Goal: Subscribe to service/newsletter

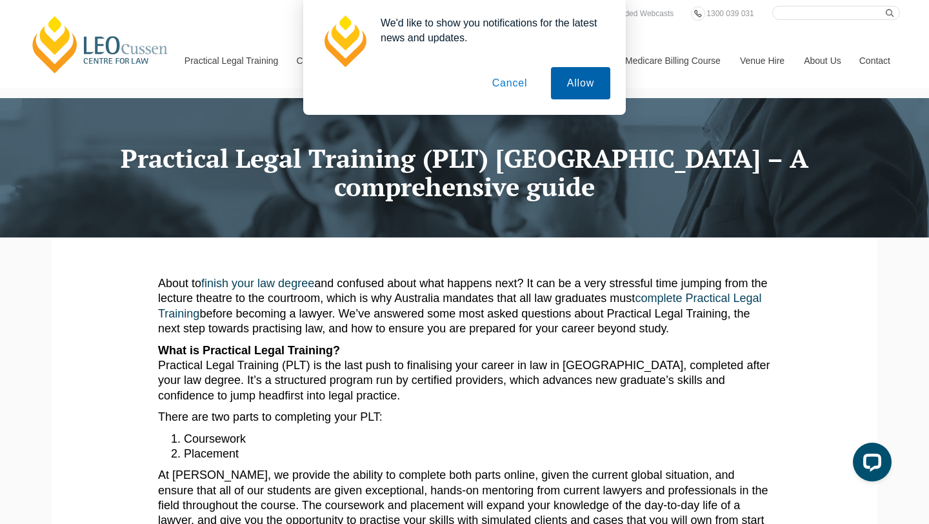
click at [588, 72] on button "Allow" at bounding box center [580, 83] width 59 height 32
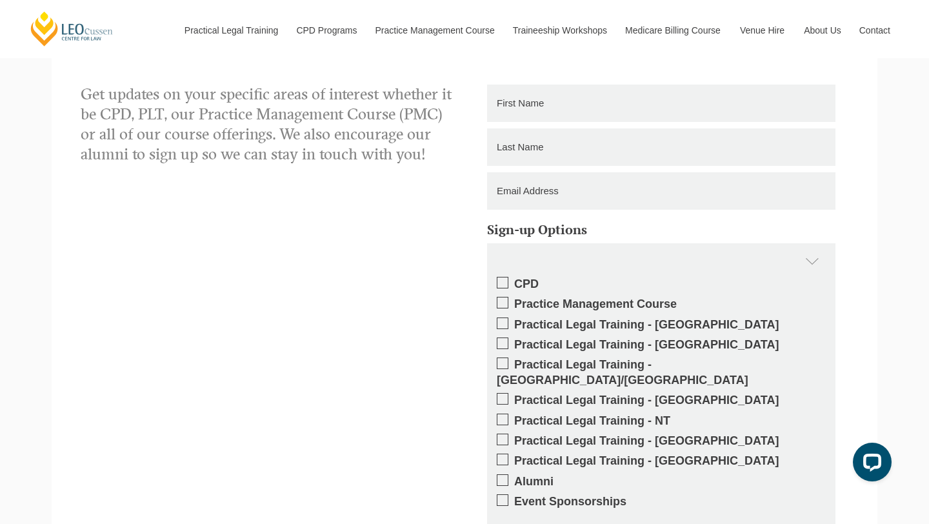
scroll to position [1144, 0]
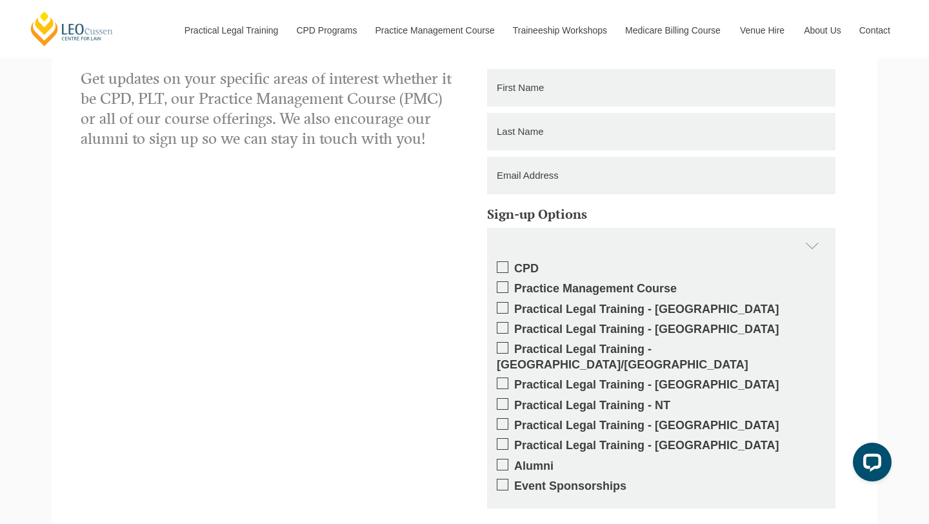
click at [504, 377] on span at bounding box center [503, 383] width 12 height 12
click at [514, 380] on input "Practical Legal Training - [GEOGRAPHIC_DATA]" at bounding box center [514, 380] width 0 height 0
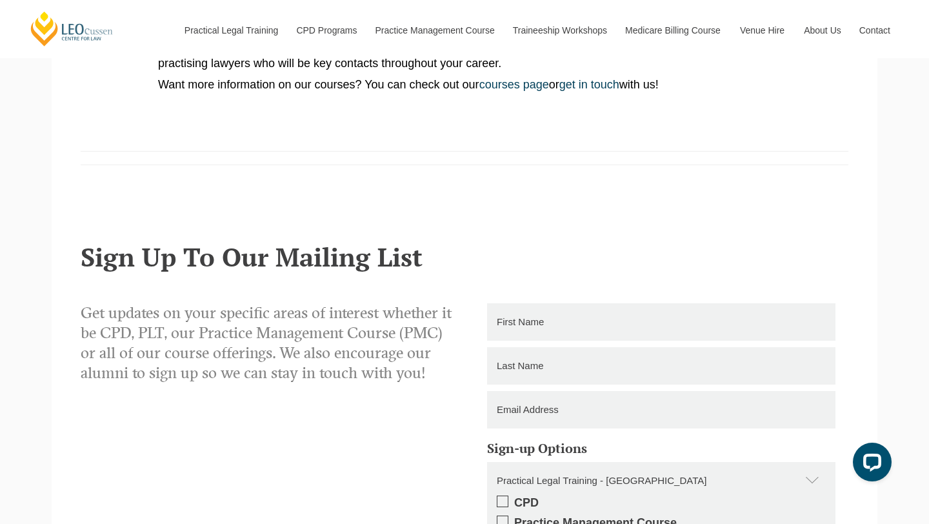
scroll to position [847, 0]
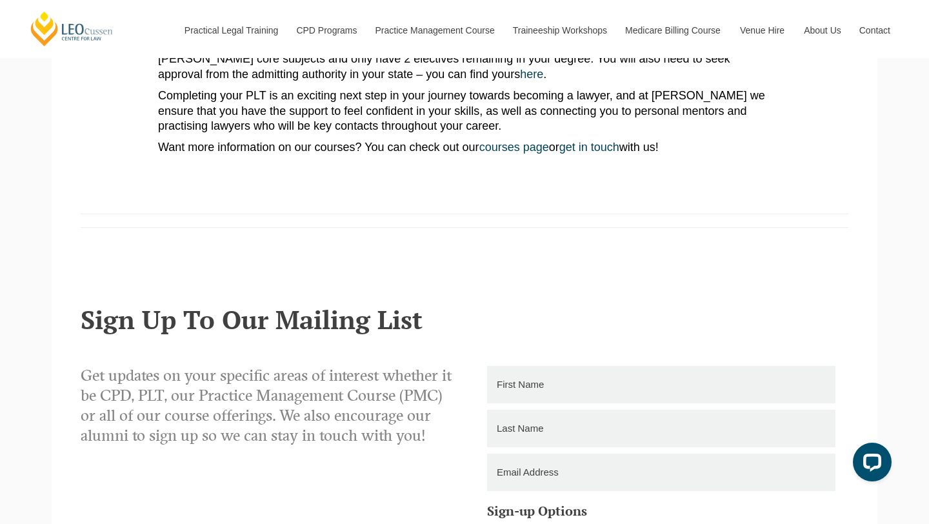
click at [526, 370] on input "text" at bounding box center [661, 384] width 348 height 37
type input "Kibaek"
type input "Kim"
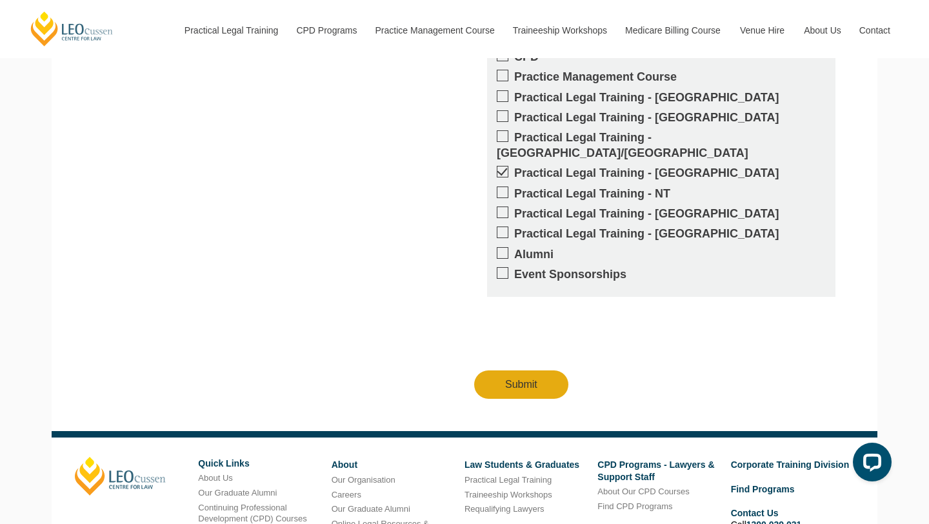
scroll to position [1480, 0]
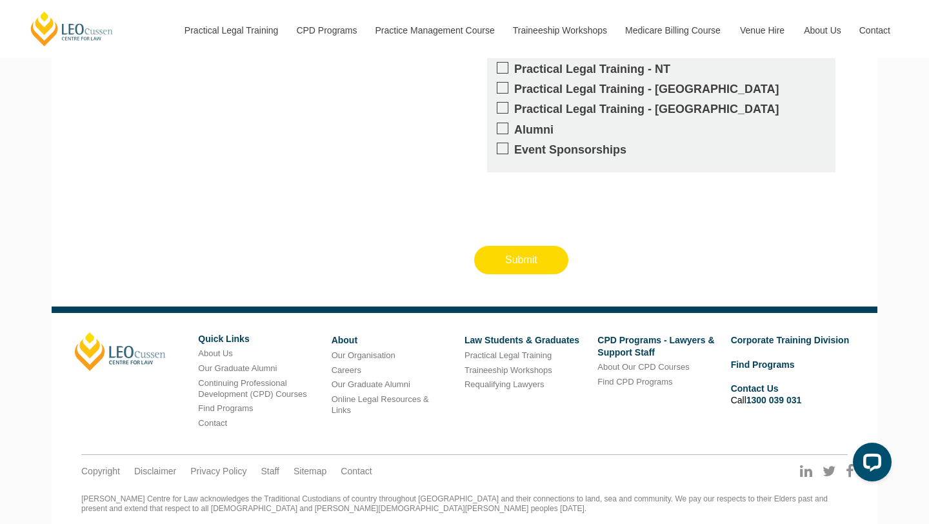
type input "kibaek.kim@griffithuni.edu.au"
click at [518, 246] on input "Submit" at bounding box center [521, 260] width 94 height 28
type input "Submitting"
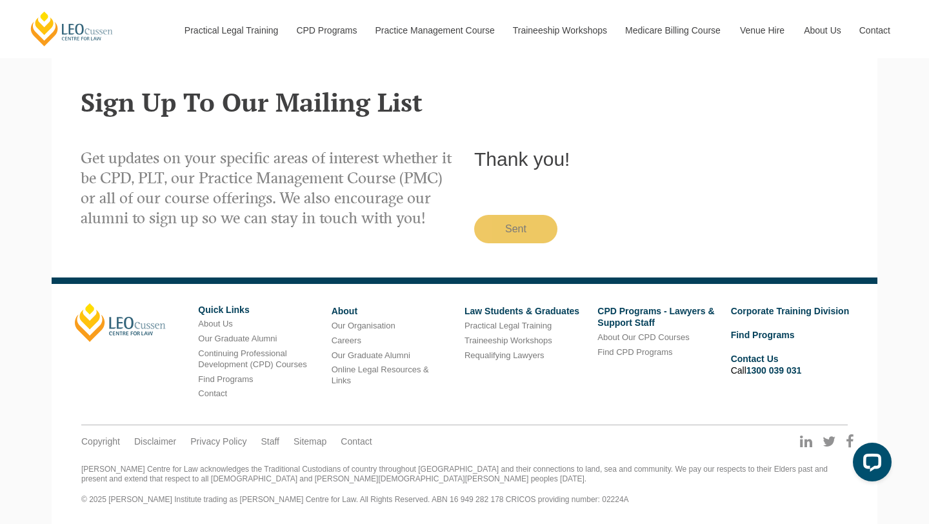
scroll to position [1050, 0]
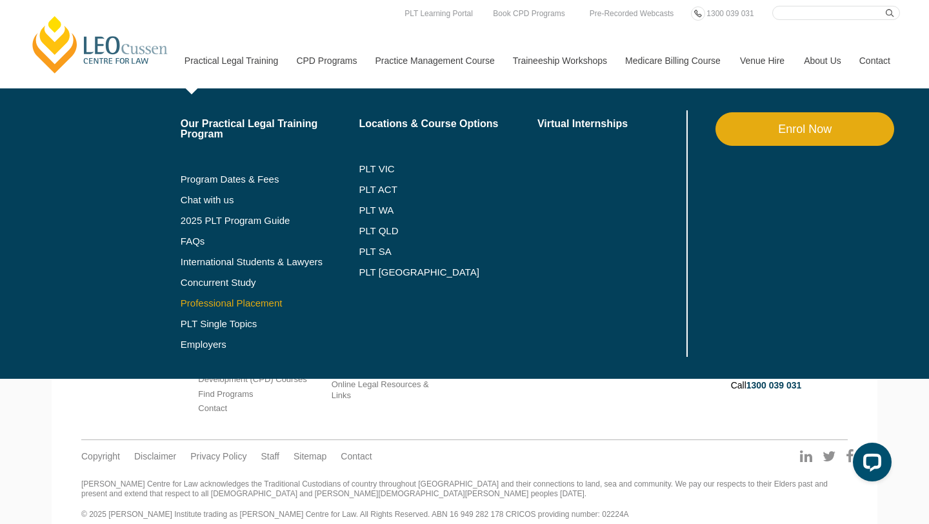
click at [204, 304] on link "Professional Placement" at bounding box center [270, 303] width 179 height 10
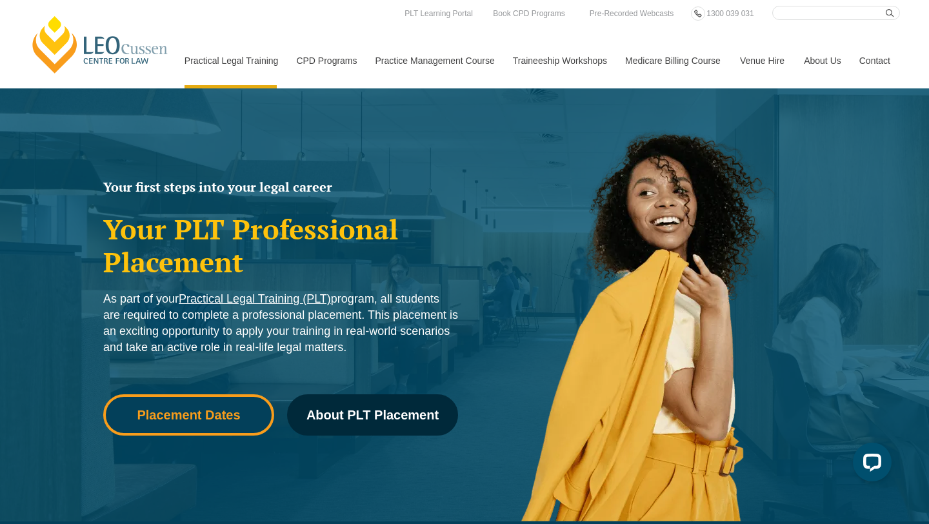
click at [220, 409] on span "Placement Dates" at bounding box center [188, 414] width 103 height 13
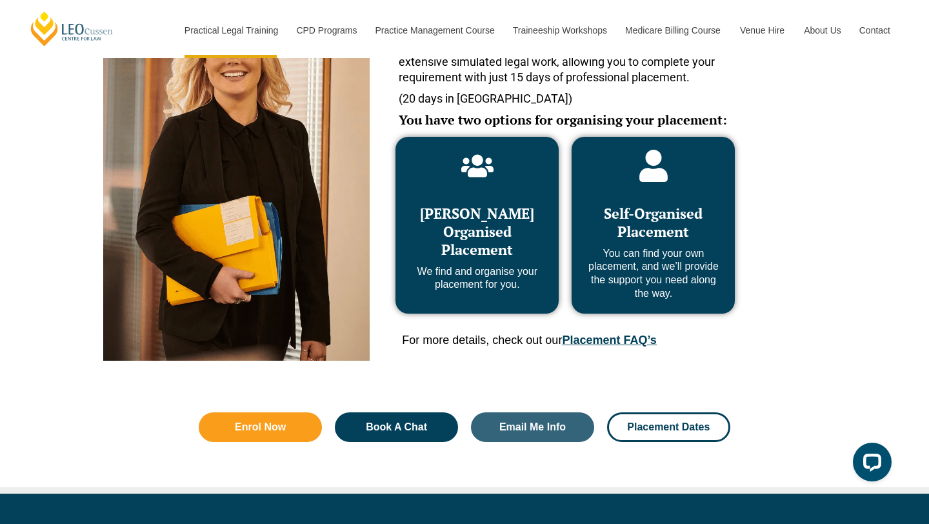
scroll to position [649, 0]
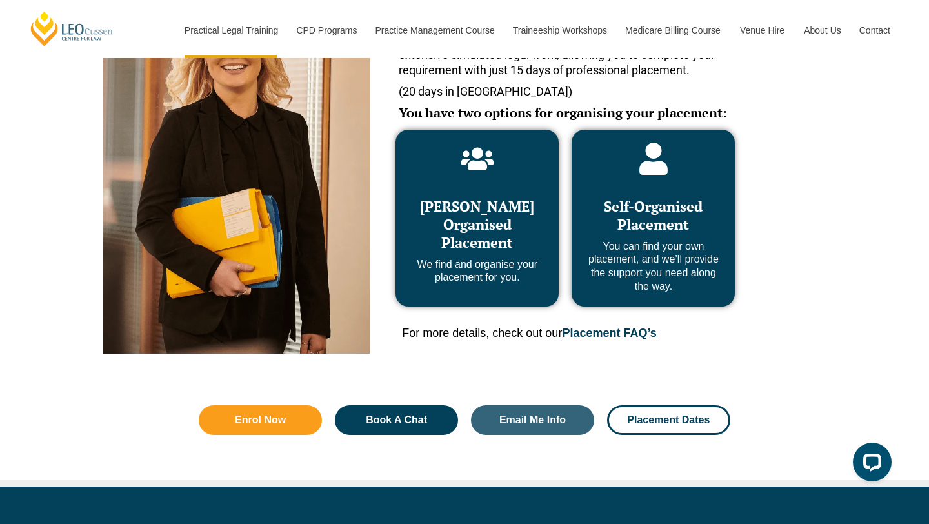
click at [446, 241] on span "Leo Cussen Organised Placement" at bounding box center [477, 224] width 114 height 55
click at [455, 209] on span "Leo Cussen Organised Placement" at bounding box center [477, 224] width 114 height 55
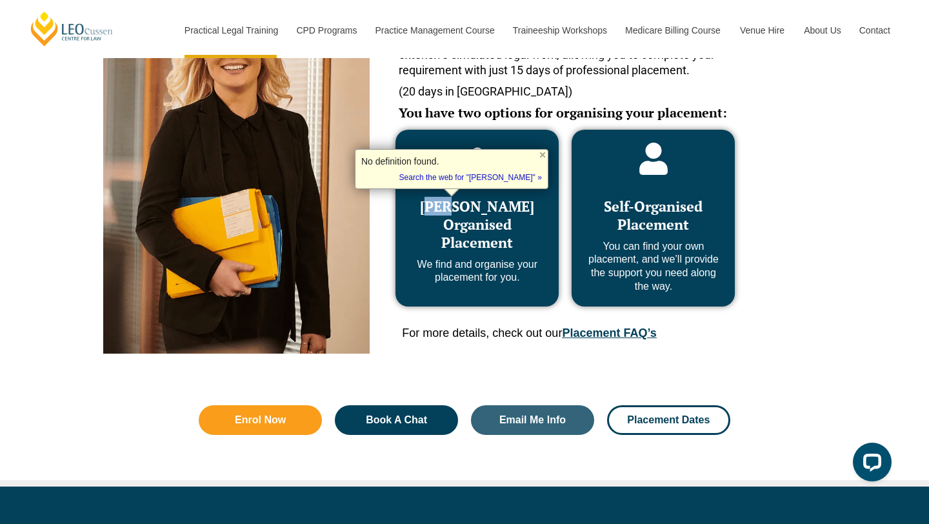
click at [500, 278] on p "We find and organise your placement for you." at bounding box center [476, 271] width 137 height 27
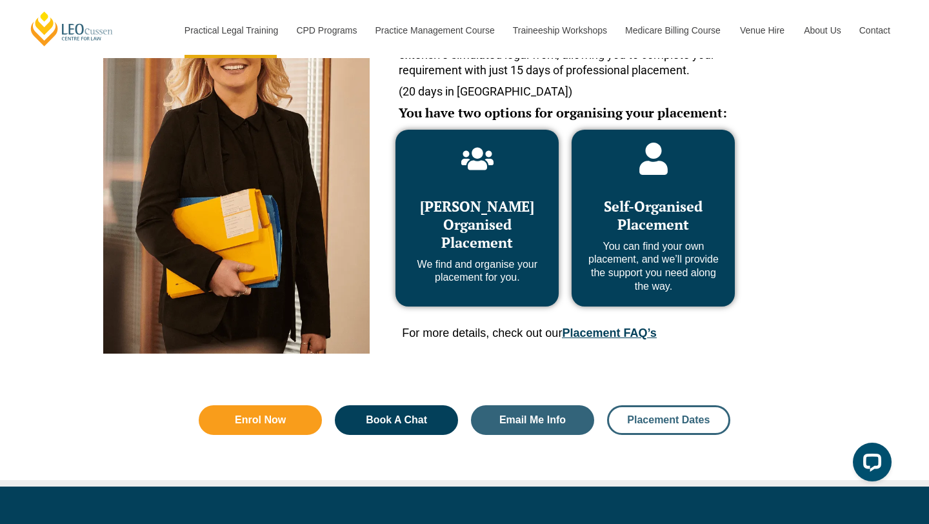
click at [672, 421] on span "Placement Dates" at bounding box center [668, 420] width 83 height 10
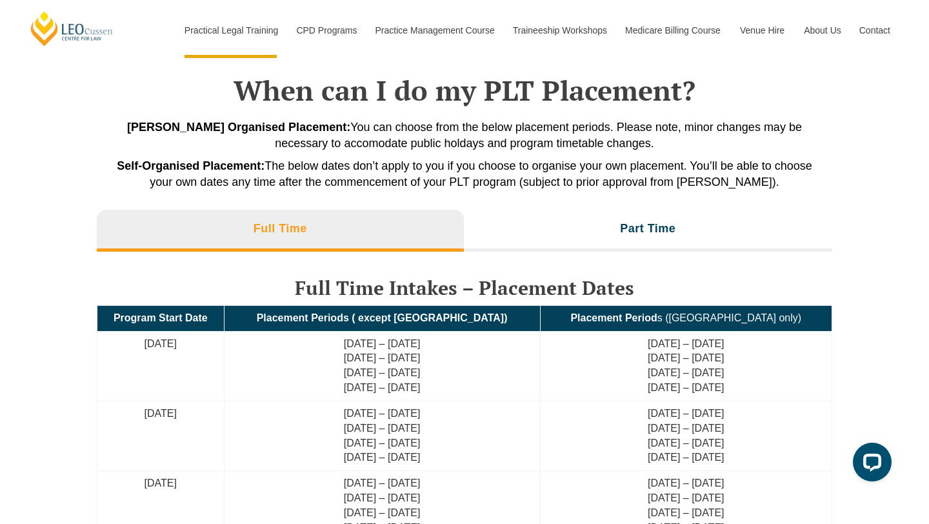
scroll to position [2780, 0]
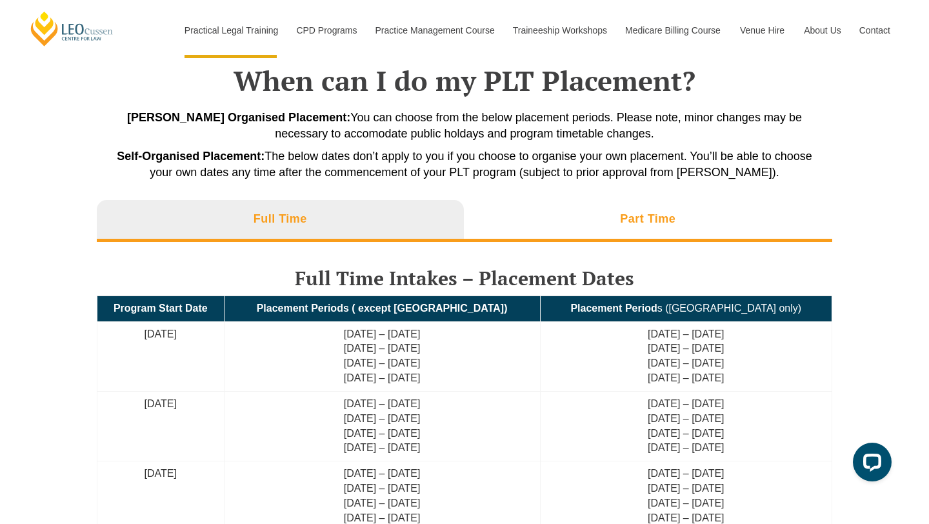
click at [639, 230] on li "Part Time" at bounding box center [648, 220] width 369 height 41
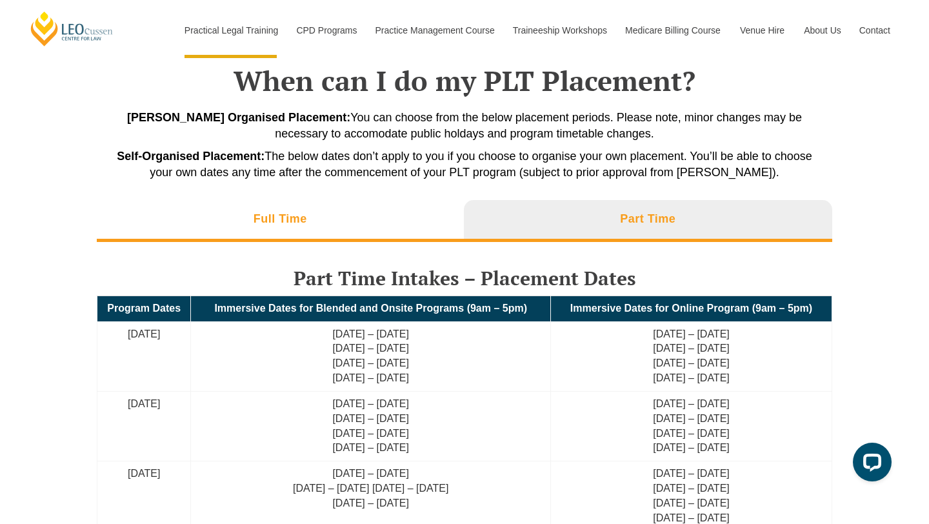
click at [337, 226] on li "Full Time" at bounding box center [280, 220] width 367 height 41
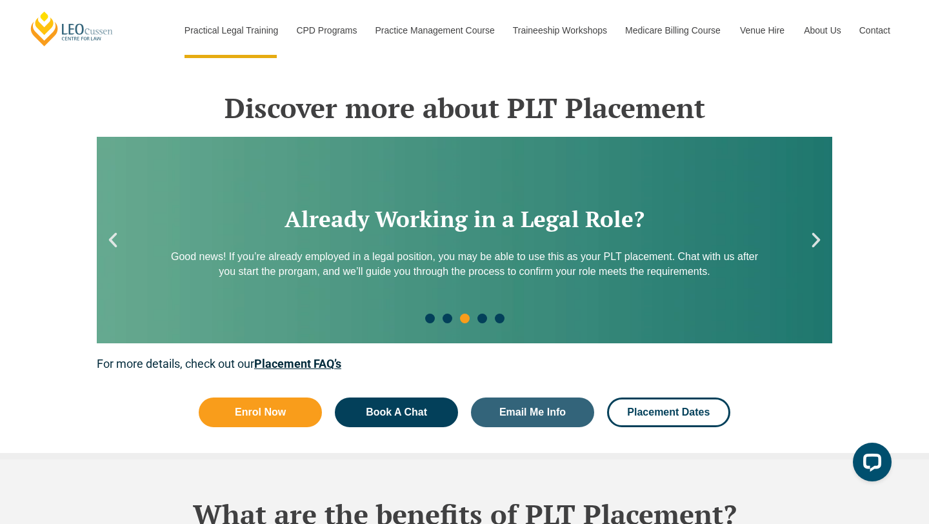
scroll to position [1733, 0]
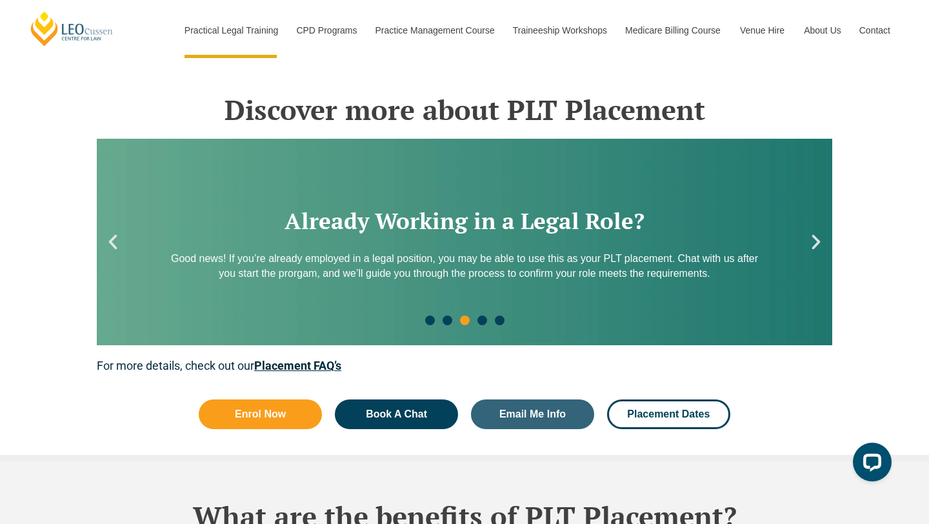
click at [807, 251] on icon "Next slide" at bounding box center [815, 241] width 19 height 19
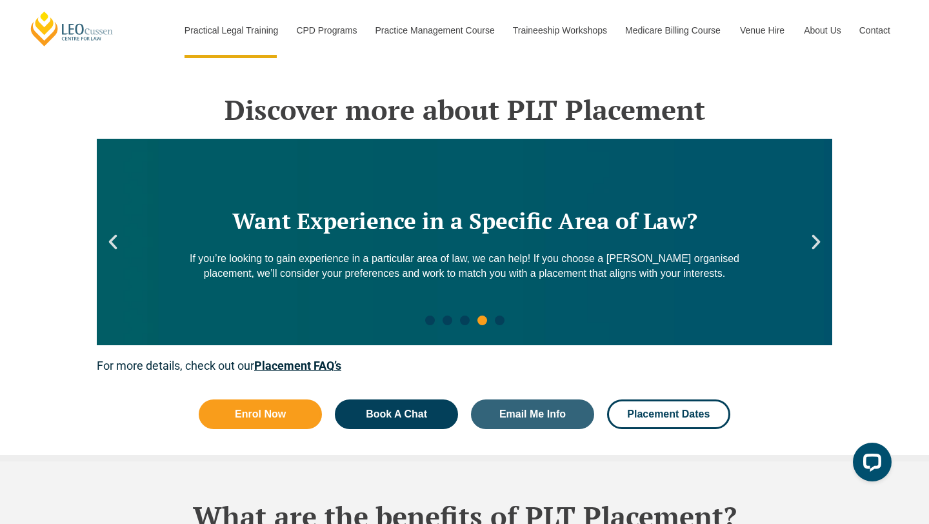
click at [807, 251] on icon "Next slide" at bounding box center [815, 241] width 19 height 19
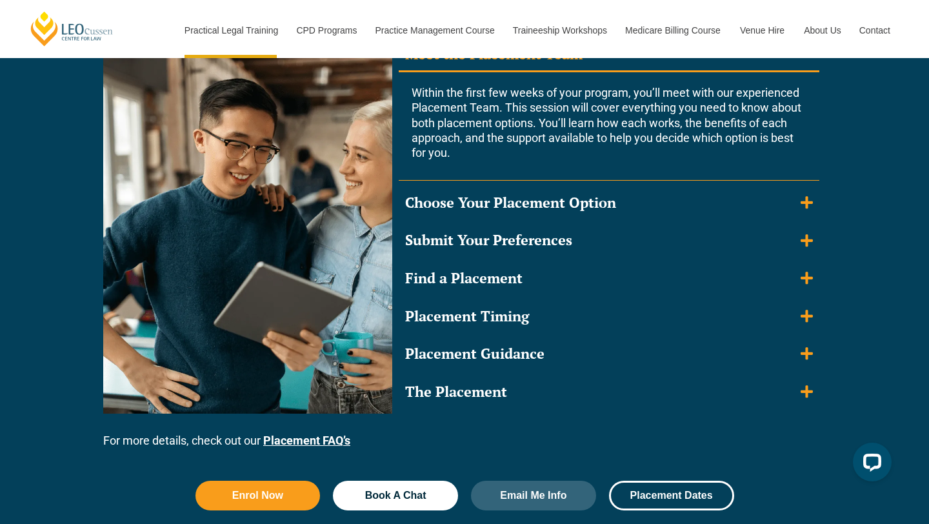
scroll to position [1232, 0]
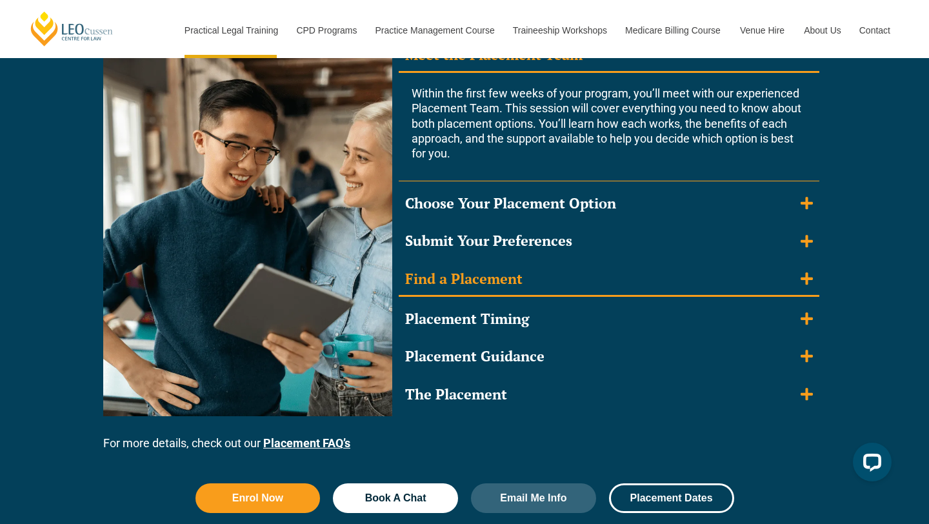
click at [549, 281] on summary "Find a Placement" at bounding box center [609, 280] width 421 height 34
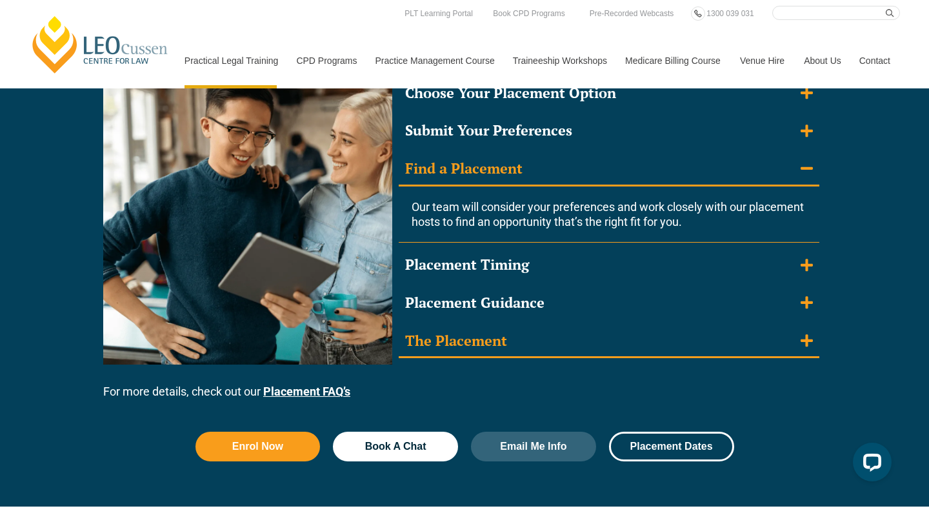
click at [572, 343] on summary "The Placement" at bounding box center [609, 342] width 421 height 34
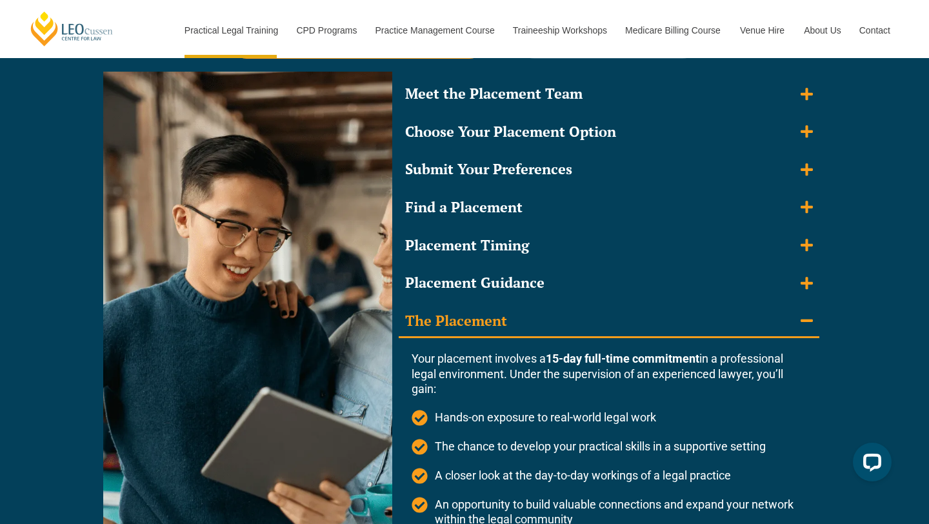
scroll to position [0, 0]
